Goal: Task Accomplishment & Management: Complete application form

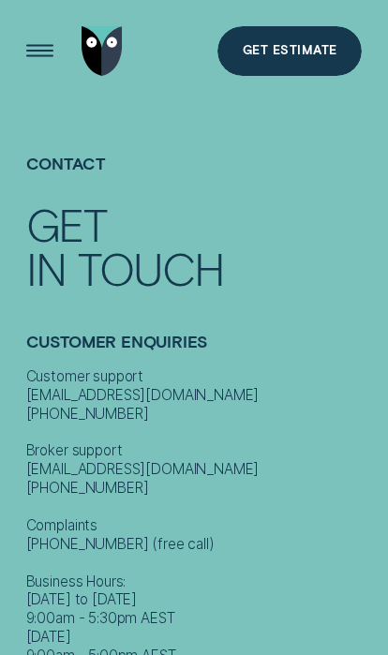
click at [231, 200] on h4 "Contact" at bounding box center [194, 178] width 337 height 50
click at [36, 52] on div "Open Menu" at bounding box center [40, 51] width 70 height 70
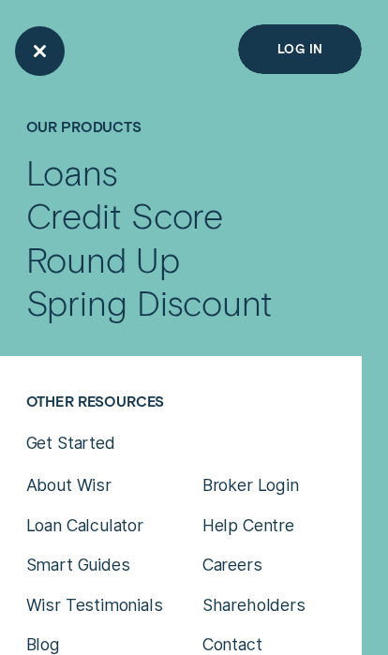
click at [24, 46] on div "Close Menu" at bounding box center [40, 51] width 70 height 70
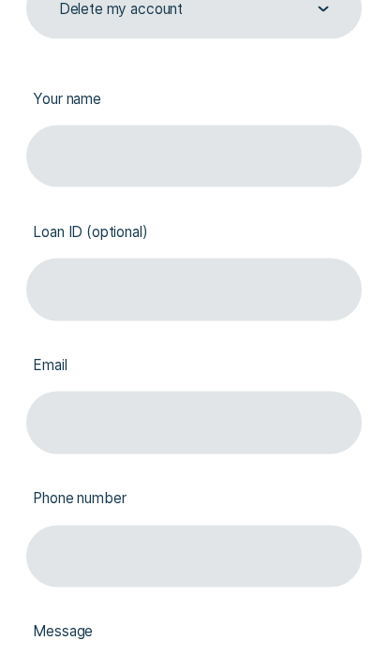
click at [303, 153] on input "Your name" at bounding box center [194, 157] width 337 height 62
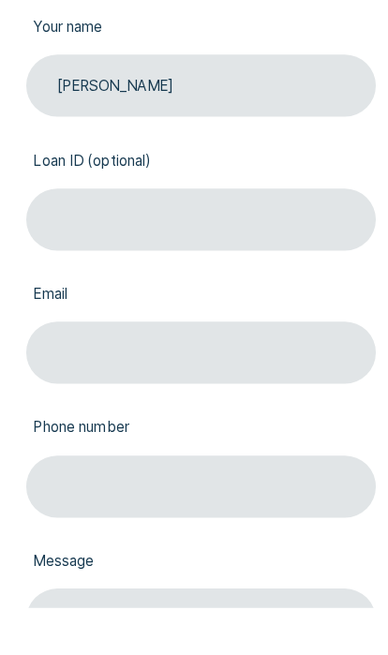
click at [110, 121] on input "Matthew azar" at bounding box center [194, 151] width 338 height 60
type input "Matthew azar"
click at [229, 379] on input "Email" at bounding box center [194, 409] width 338 height 60
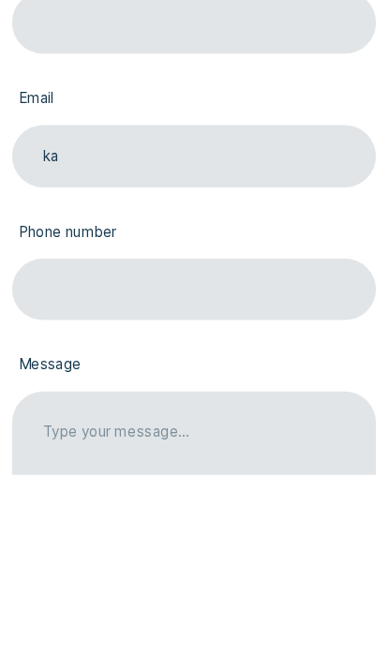
type input "k"
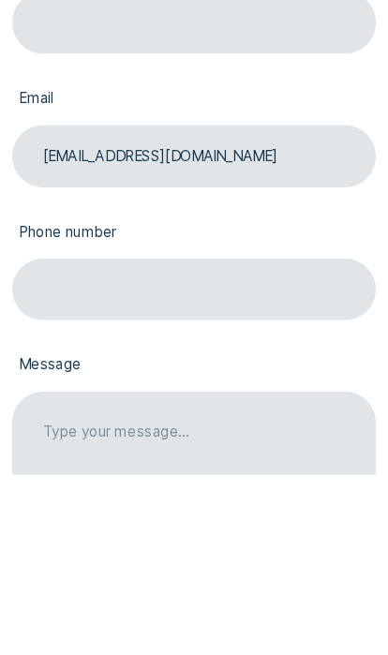
type input "redyelloww111@gmail.com"
click at [219, 454] on input "Phone number" at bounding box center [194, 483] width 340 height 58
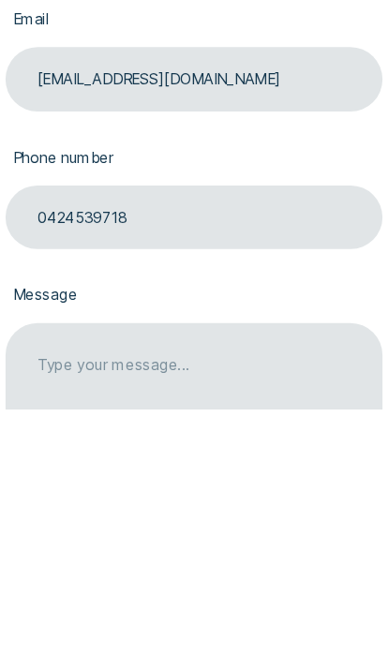
type input "0424539718"
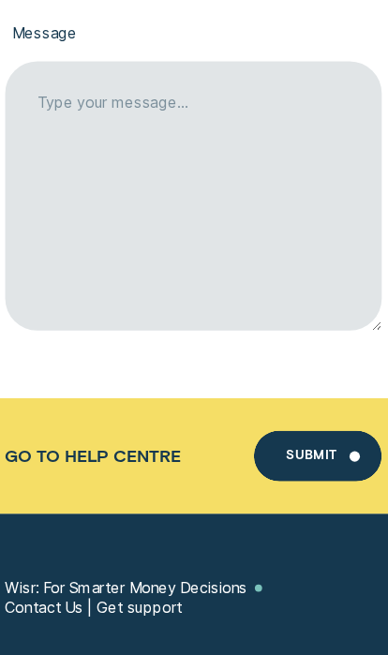
click at [229, 155] on textarea "Message" at bounding box center [194, 176] width 340 height 243
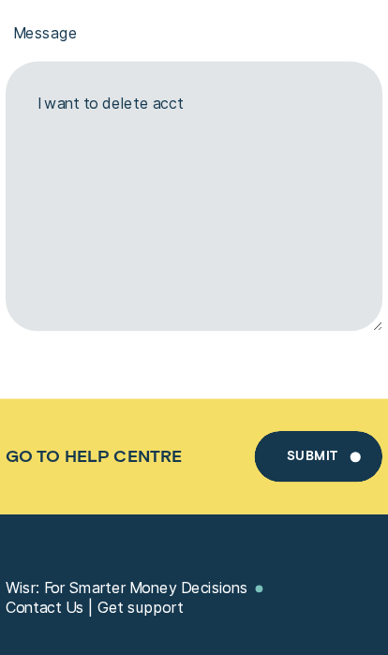
type textarea "I want to delete acct"
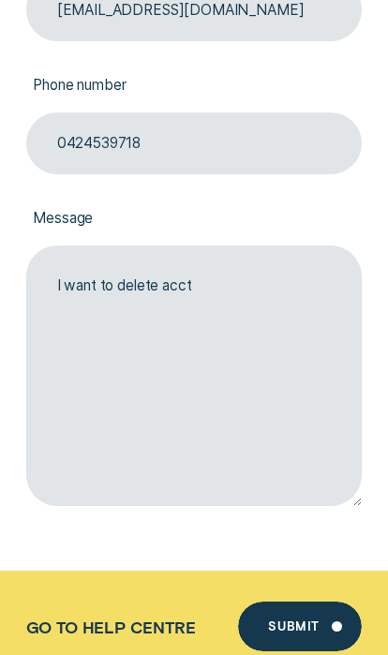
scroll to position [1667, 0]
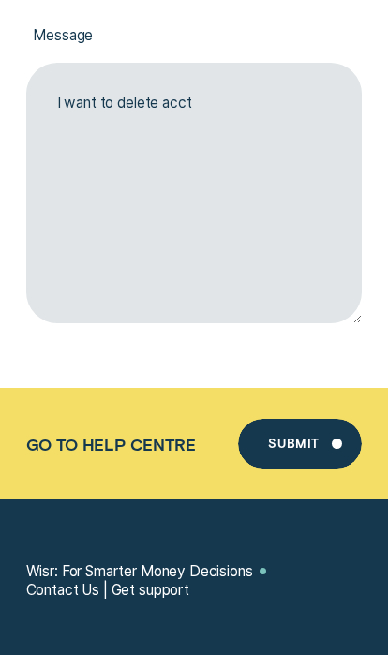
click at [325, 436] on div "Submit" at bounding box center [300, 444] width 124 height 50
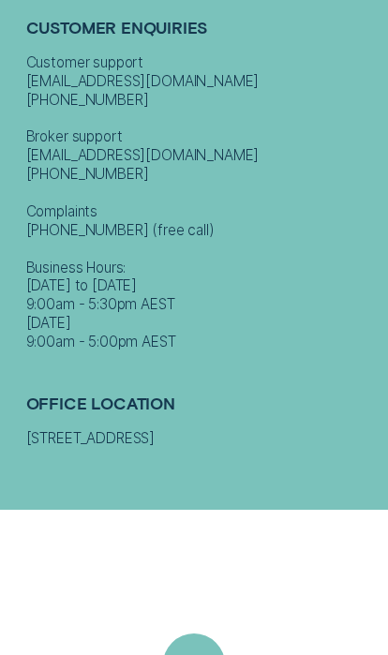
scroll to position [0, 0]
